Goal: Find specific page/section: Find specific page/section

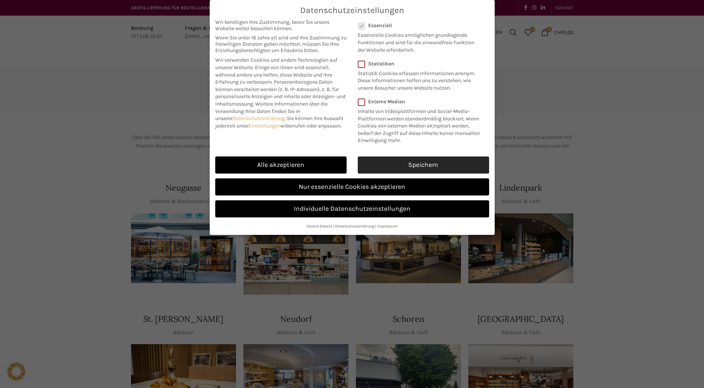
click at [420, 160] on link "Speichern" at bounding box center [423, 164] width 131 height 17
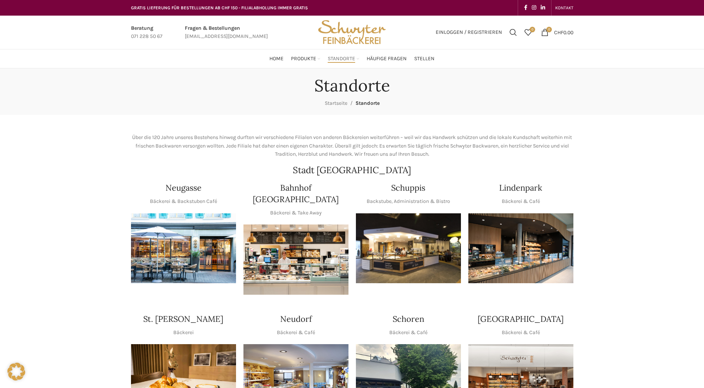
click at [418, 266] on img "1 / 1" at bounding box center [408, 248] width 105 height 70
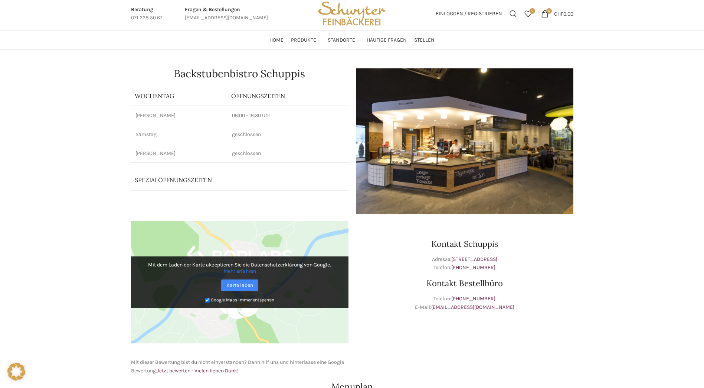
scroll to position [223, 0]
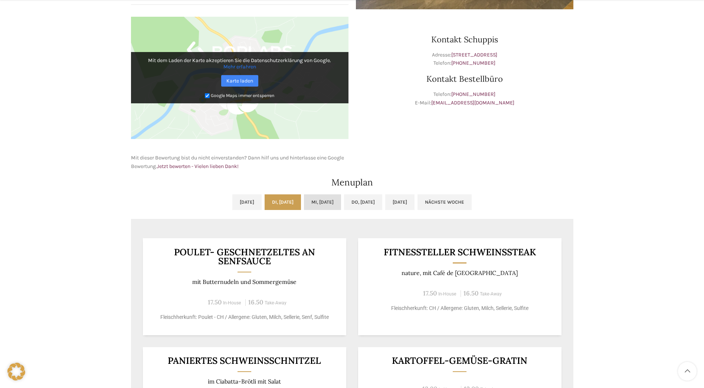
click at [339, 200] on link "Mi, 20.08.2025" at bounding box center [322, 202] width 37 height 16
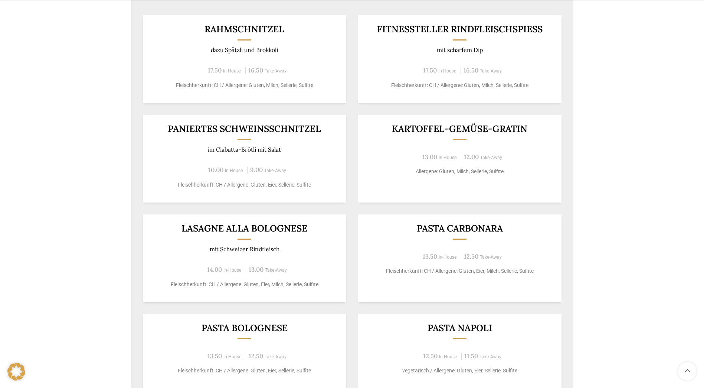
scroll to position [520, 0]
